Goal: Information Seeking & Learning: Find contact information

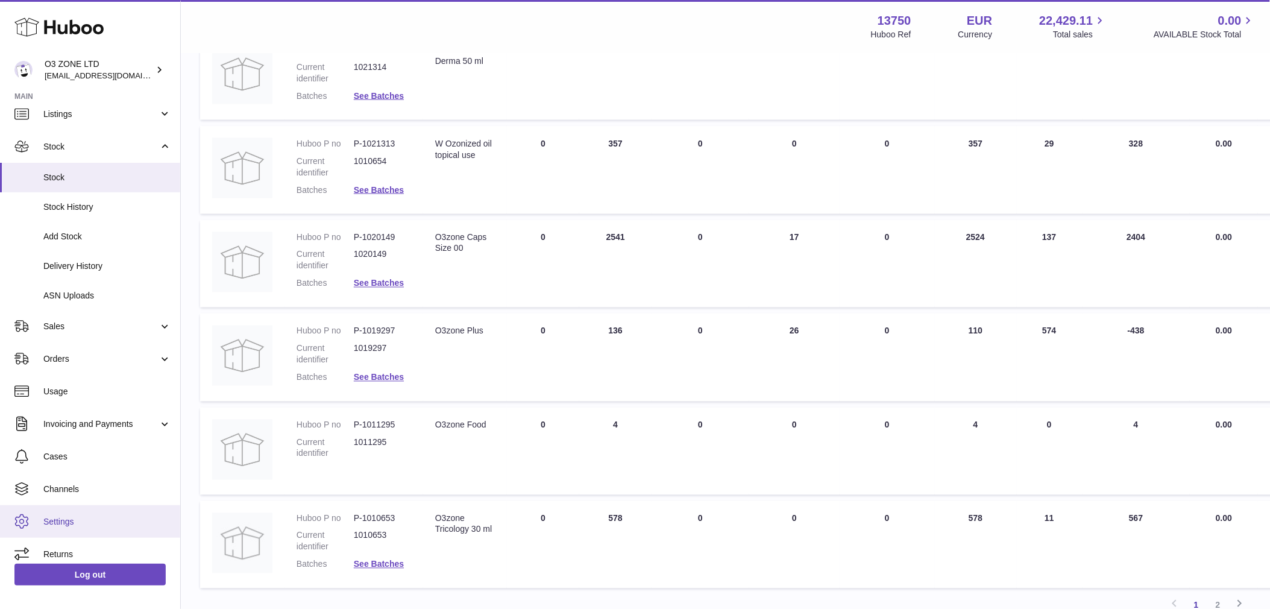
scroll to position [603, 0]
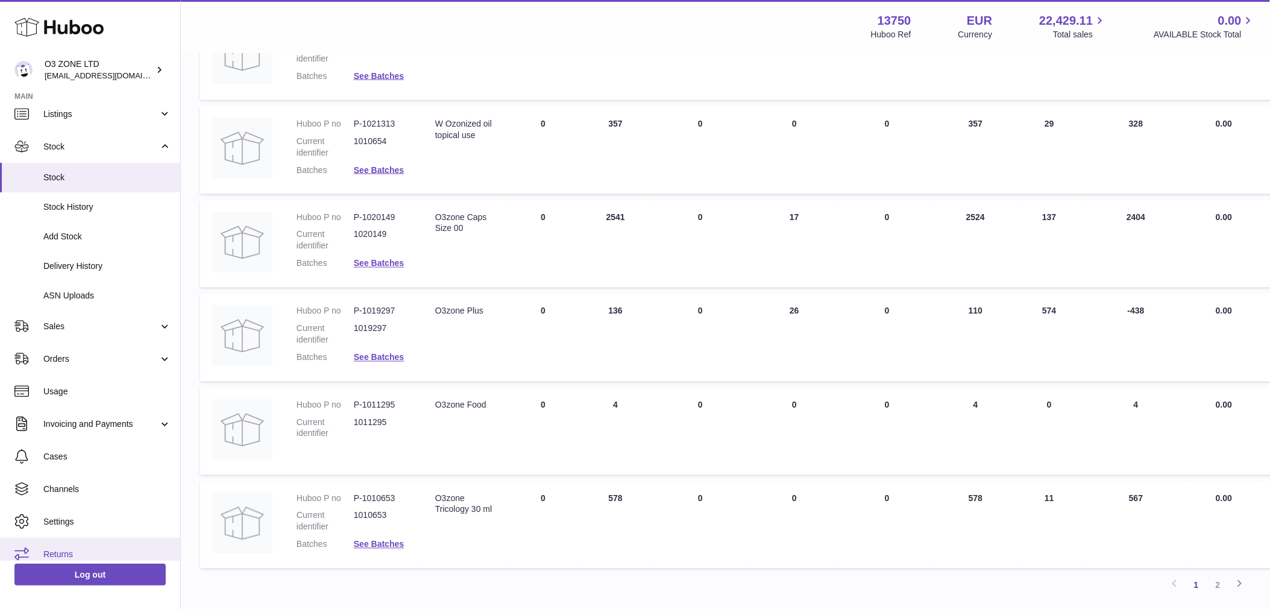
click at [69, 539] on link "Returns" at bounding box center [90, 554] width 180 height 33
click at [63, 556] on span "Returns" at bounding box center [107, 553] width 128 height 11
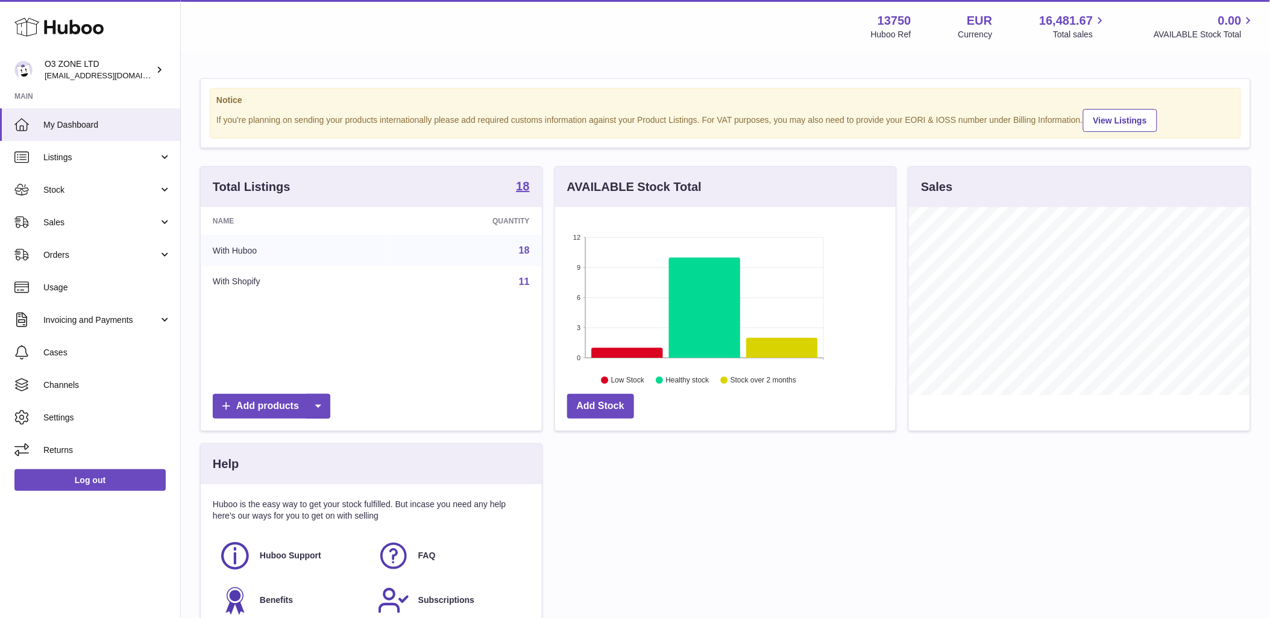
scroll to position [188, 341]
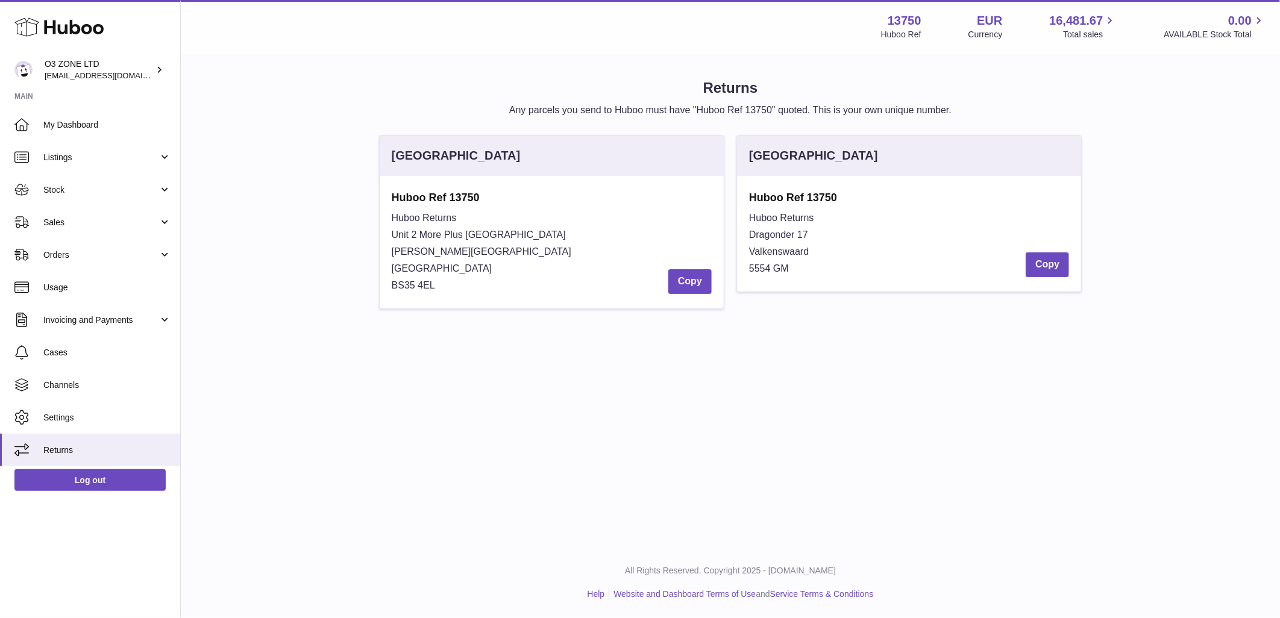
drag, startPoint x: 444, startPoint y: 282, endPoint x: 354, endPoint y: 206, distance: 117.6
click at [354, 206] on div "[GEOGRAPHIC_DATA] Huboo Ref 13750 Huboo Returns Unit 2 More [GEOGRAPHIC_DATA][S…" at bounding box center [730, 228] width 1073 height 186
click at [503, 266] on div "Huboo Returns Unit 2 [GEOGRAPHIC_DATA][STREET_ADDRESS][PERSON_NAME] Copy" at bounding box center [552, 252] width 320 height 84
drag, startPoint x: 437, startPoint y: 284, endPoint x: 374, endPoint y: 242, distance: 75.7
click at [374, 242] on div "[GEOGRAPHIC_DATA] Huboo Ref 13750 Huboo Returns Unit 2 More [GEOGRAPHIC_DATA][S…" at bounding box center [551, 228] width 357 height 186
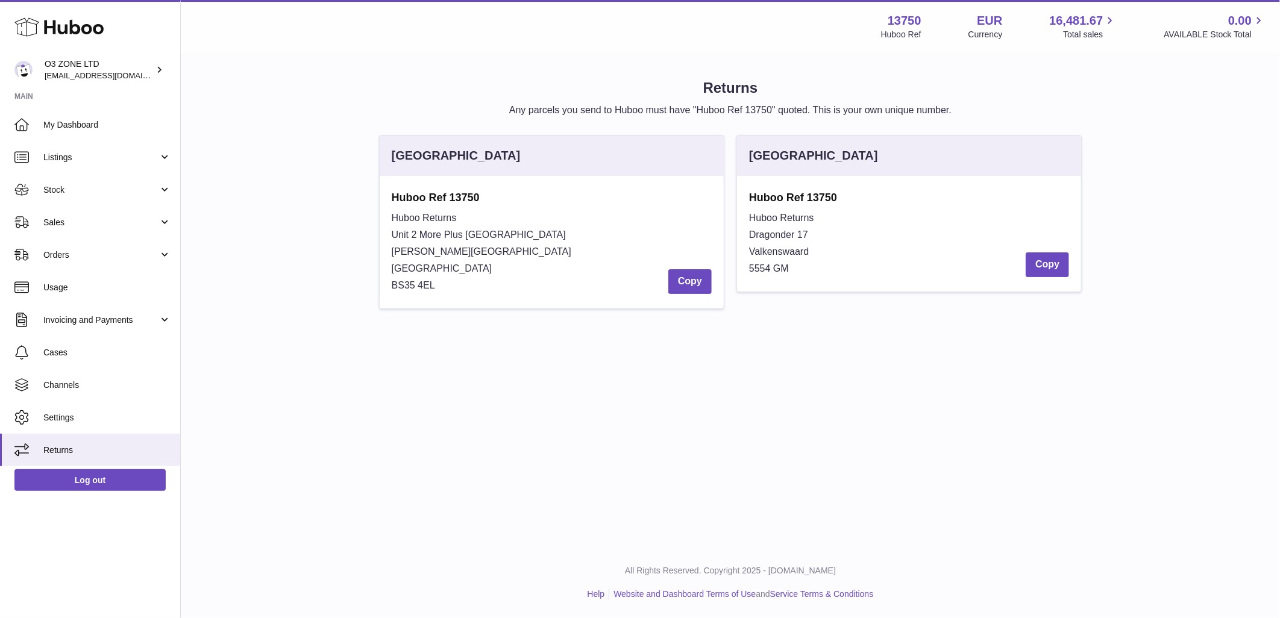
copy div "Unit 2 More [GEOGRAPHIC_DATA][STREET_ADDRESS][PERSON_NAME]"
click at [492, 292] on div "Huboo Returns Unit 2 [GEOGRAPHIC_DATA][STREET_ADDRESS][PERSON_NAME] Copy" at bounding box center [552, 252] width 320 height 84
click at [411, 286] on span "BS35 4EL" at bounding box center [413, 285] width 43 height 10
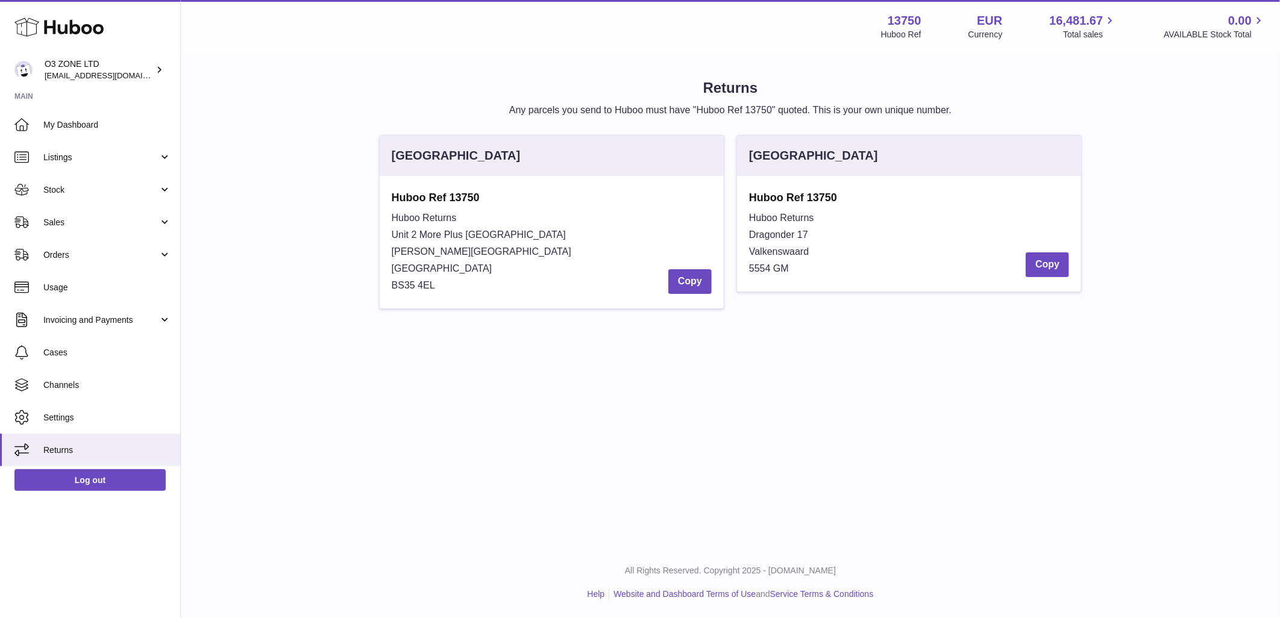
copy div "BS35 4EL"
click at [454, 276] on div "Huboo Returns Unit 2 [GEOGRAPHIC_DATA][STREET_ADDRESS][PERSON_NAME] Copy" at bounding box center [552, 252] width 320 height 84
drag, startPoint x: 444, startPoint y: 286, endPoint x: 386, endPoint y: 227, distance: 82.3
click at [386, 227] on div "Huboo Ref 13750 Huboo Returns Unit 2 More [GEOGRAPHIC_DATA][STREET_ADDRESS][PER…" at bounding box center [552, 242] width 344 height 133
copy div "Unit 2 More [GEOGRAPHIC_DATA][STREET_ADDRESS][PERSON_NAME]"
